Goal: Register for event/course

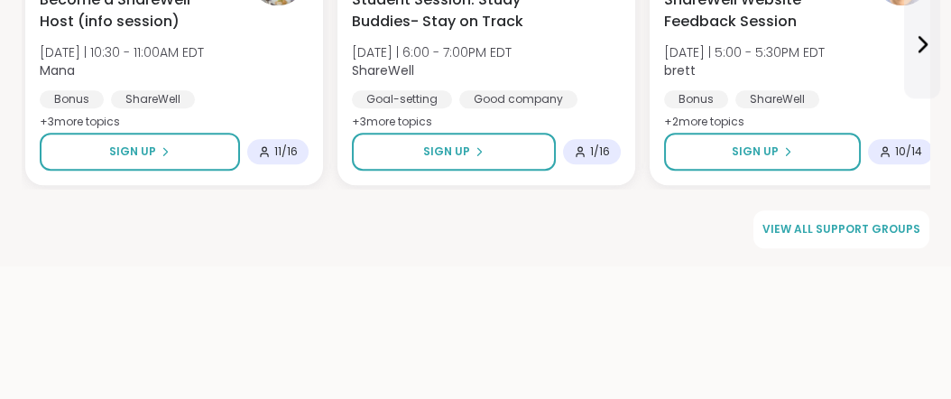
scroll to position [2907, 0]
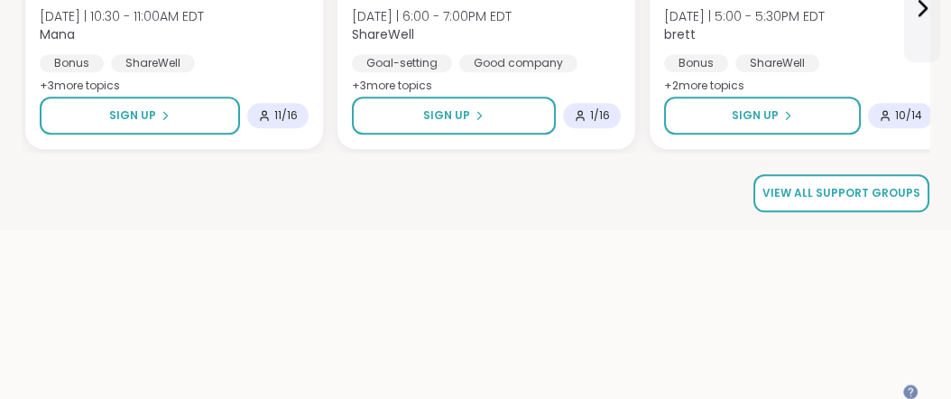
click at [874, 201] on span "View all support groups" at bounding box center [842, 193] width 158 height 16
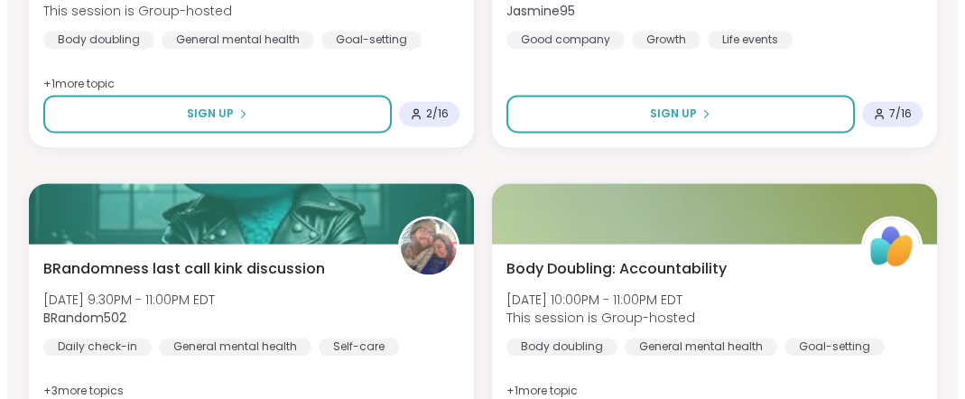
scroll to position [3792, 0]
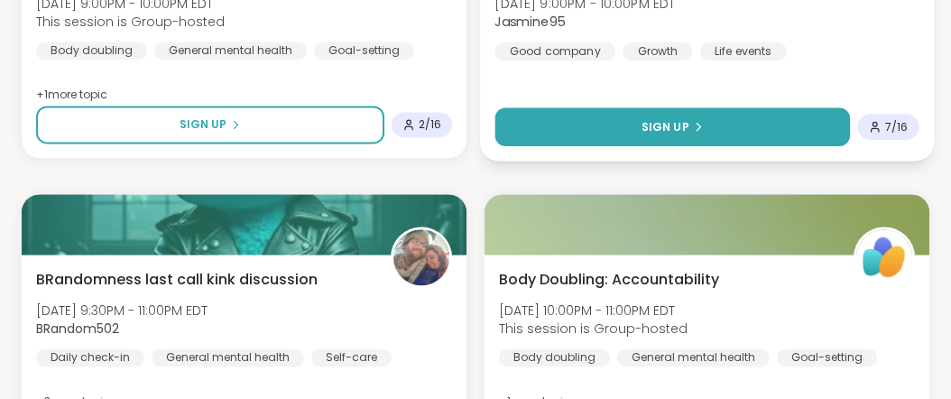
click at [717, 146] on button "Sign Up" at bounding box center [673, 126] width 356 height 39
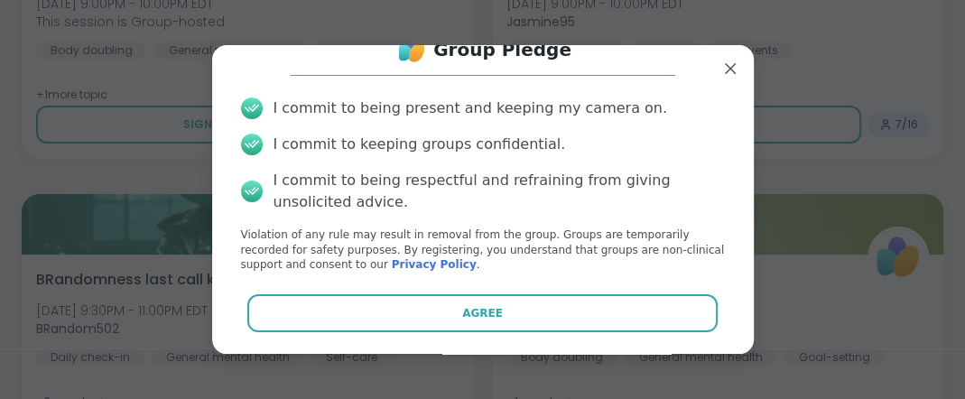
scroll to position [129, 0]
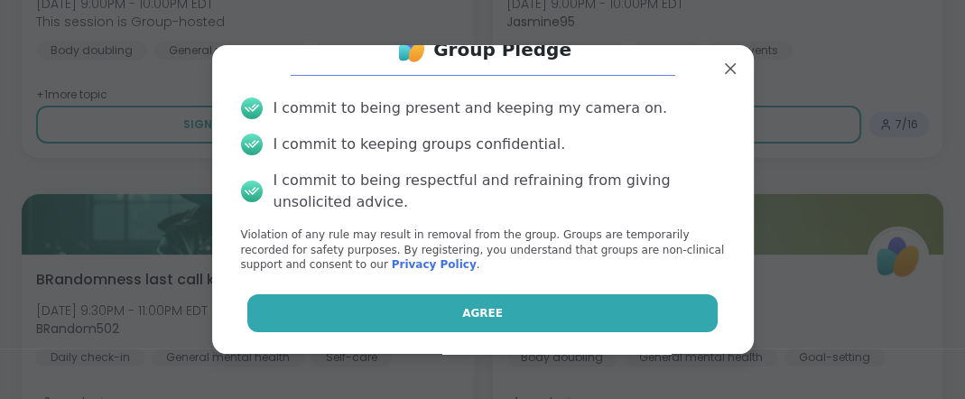
click at [472, 310] on span "Agree" at bounding box center [482, 313] width 41 height 16
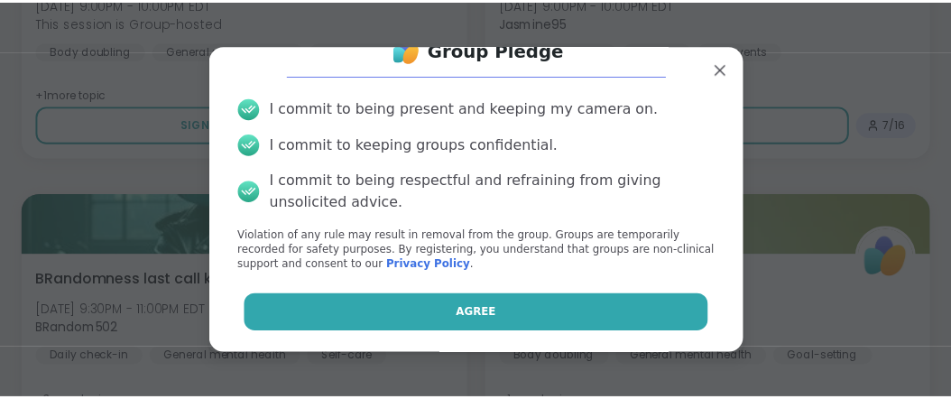
scroll to position [115, 0]
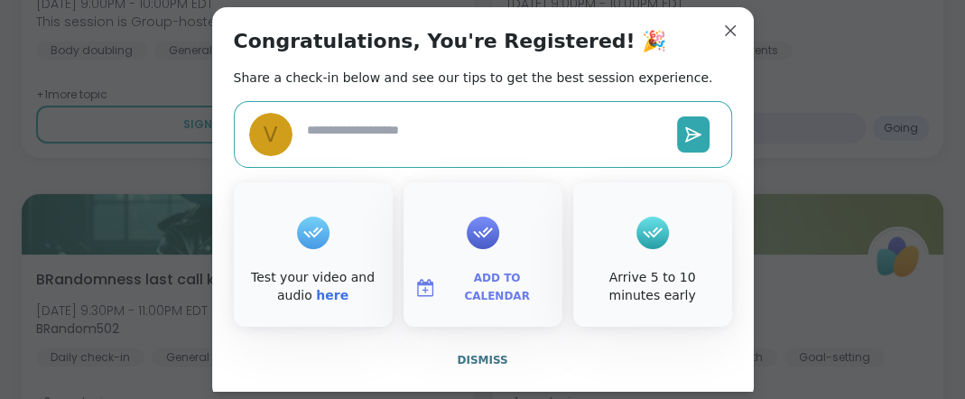
type textarea "*"
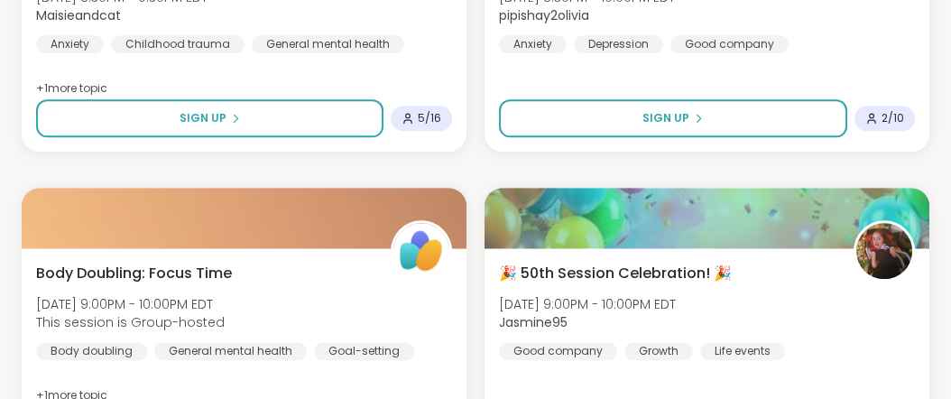
scroll to position [3503, 0]
